Goal: Communication & Community: Connect with others

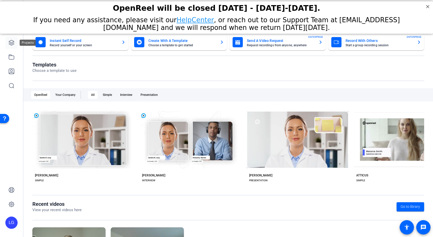
click at [12, 45] on icon at bounding box center [11, 43] width 6 height 6
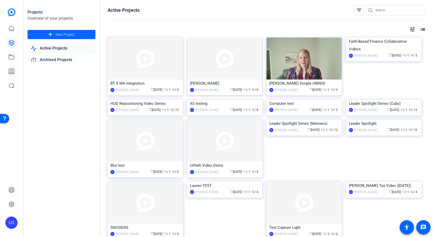
click at [218, 64] on img at bounding box center [224, 59] width 75 height 42
click at [64, 33] on span "New Project" at bounding box center [65, 34] width 19 height 5
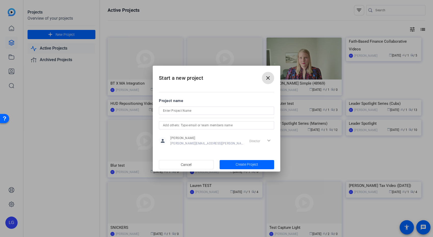
click at [186, 109] on input at bounding box center [216, 110] width 107 height 6
click at [270, 79] on button "close" at bounding box center [268, 78] width 12 height 12
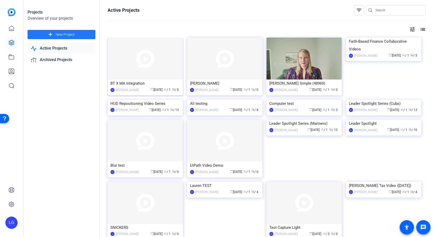
click at [137, 61] on img at bounding box center [145, 59] width 75 height 42
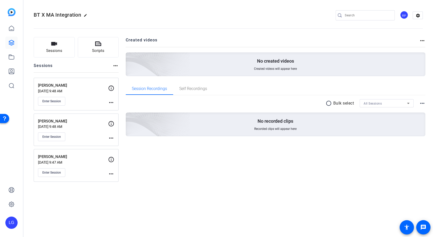
click at [112, 136] on mat-icon "more_horiz" at bounding box center [111, 138] width 6 height 6
click at [165, 150] on div at bounding box center [216, 118] width 433 height 237
click at [57, 133] on button "Enter Session" at bounding box center [51, 136] width 27 height 9
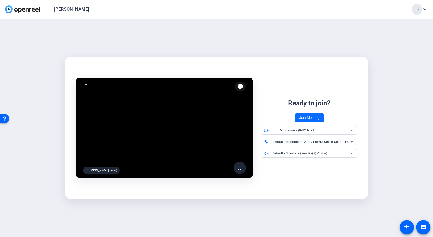
click at [310, 117] on span "Join Meeting" at bounding box center [309, 117] width 20 height 5
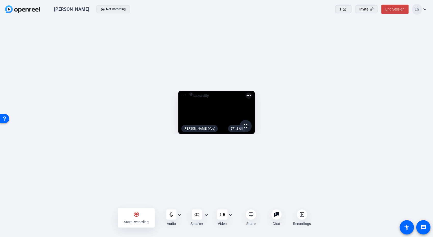
click at [252, 92] on mat-icon "more_horiz" at bounding box center [249, 95] width 6 height 6
click at [392, 37] on div at bounding box center [216, 118] width 433 height 237
click at [230, 214] on mat-icon "expand_more" at bounding box center [231, 215] width 6 height 6
click at [197, 219] on div at bounding box center [216, 118] width 433 height 237
click at [60, 206] on div "571.8 GB fullscreen Lauren Gantzer (You) more_horiz" at bounding box center [216, 113] width 433 height 189
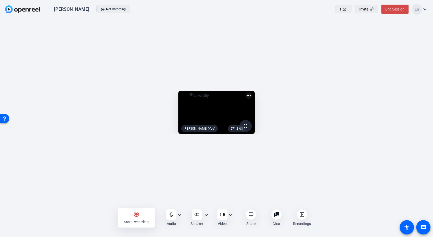
click at [390, 7] on span "End Session" at bounding box center [395, 9] width 19 height 4
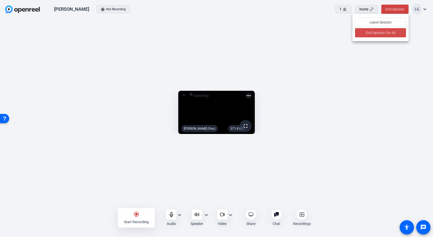
click at [384, 33] on span "End Session For All" at bounding box center [381, 33] width 30 height 6
